Goal: Information Seeking & Learning: Learn about a topic

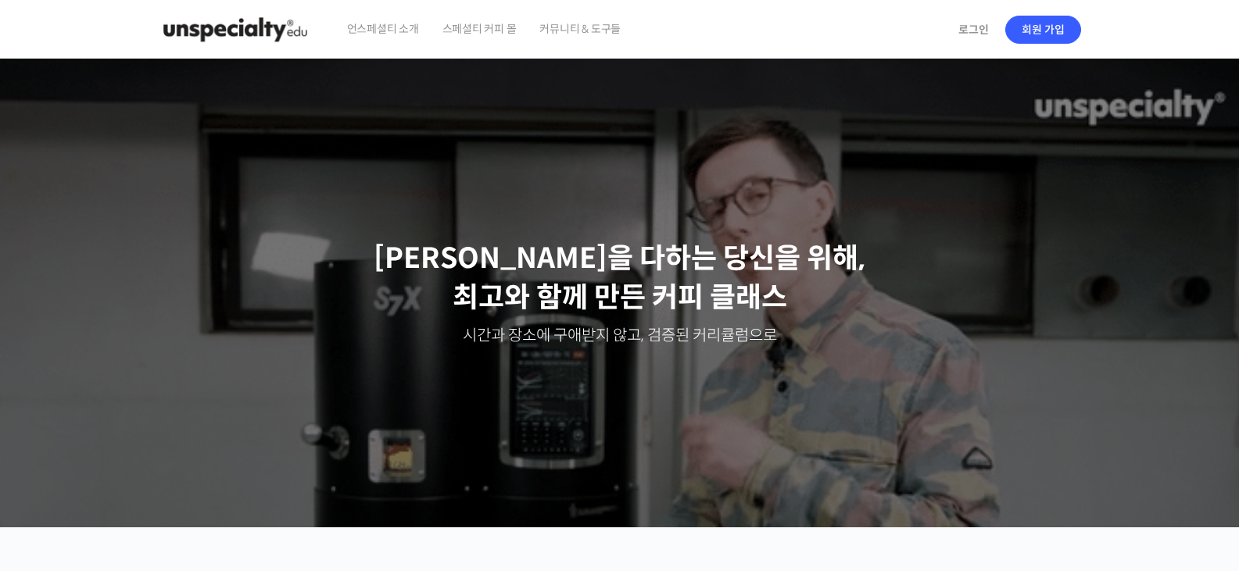
click at [485, 27] on span "스페셜티 커피 몰" at bounding box center [479, 28] width 74 height 59
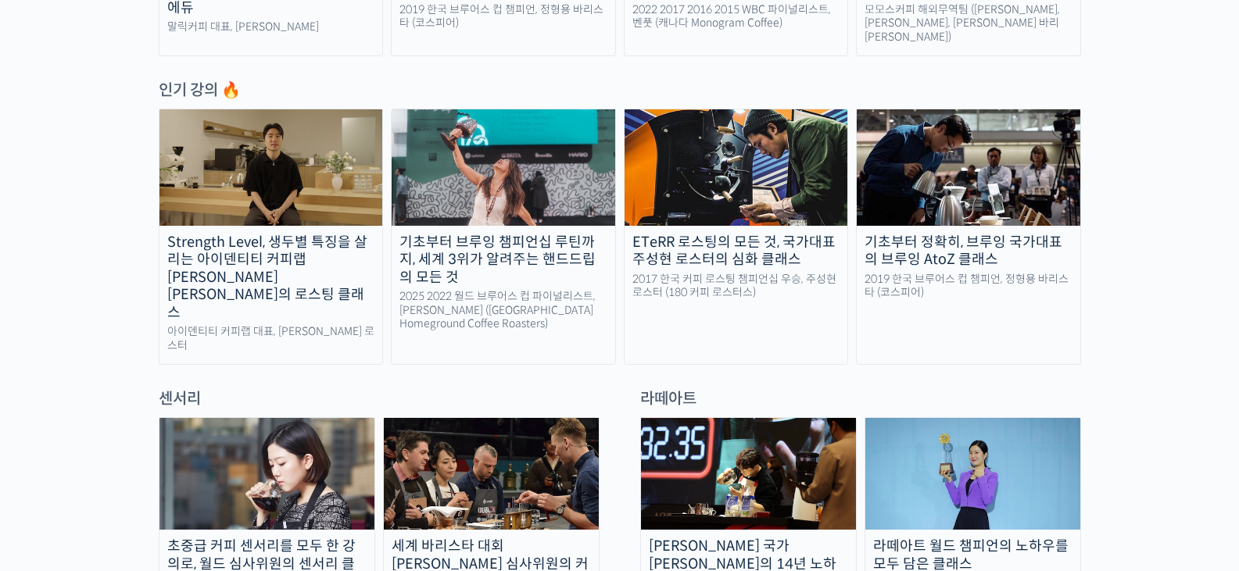
scroll to position [938, 0]
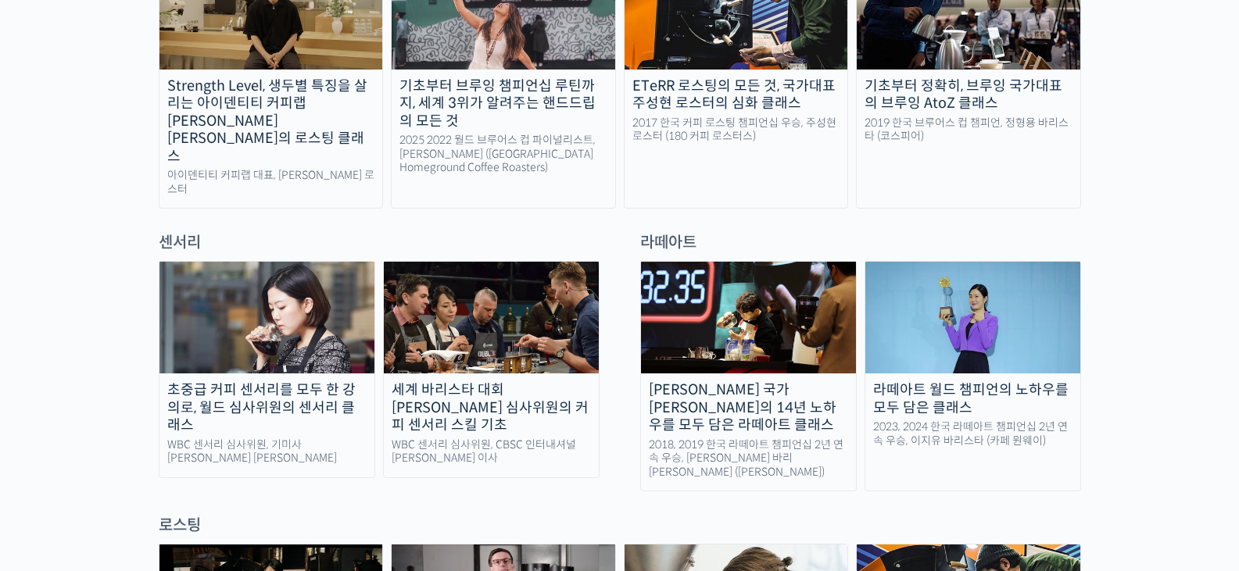
click at [925, 381] on div "라떼아트 월드 챔피언의 노하우를 모두 담은 클래스" at bounding box center [972, 398] width 215 height 35
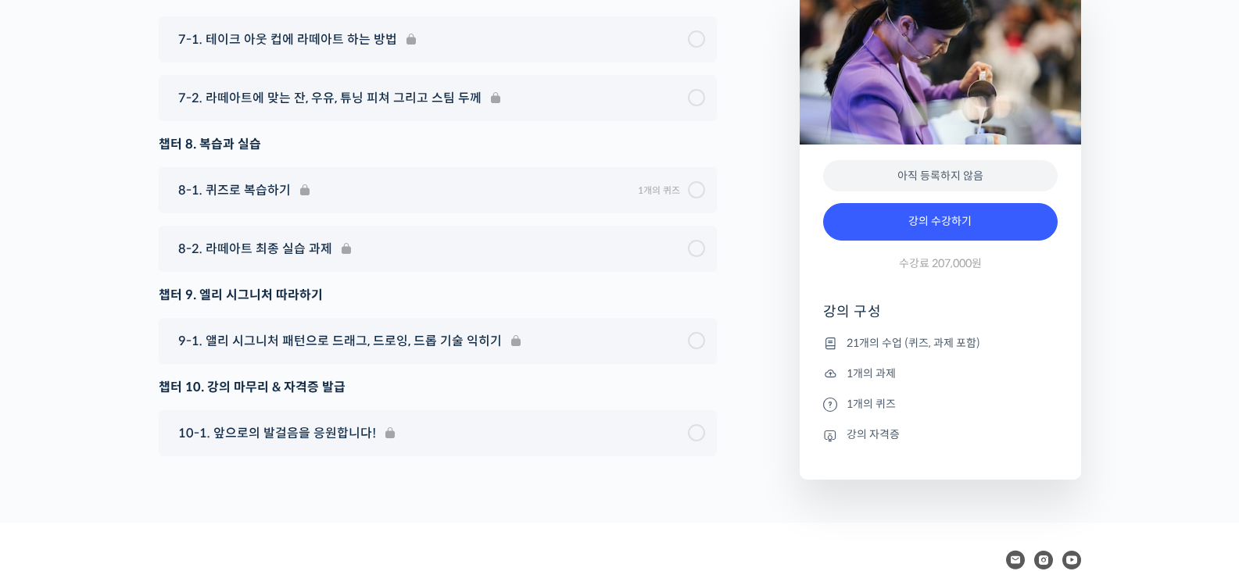
scroll to position [9149, 0]
